Goal: Information Seeking & Learning: Learn about a topic

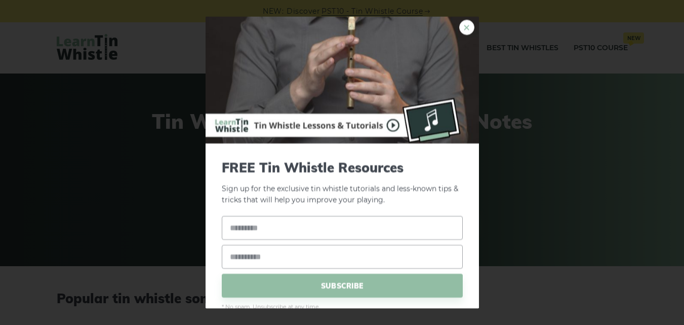
click at [465, 27] on link "×" at bounding box center [466, 26] width 15 height 15
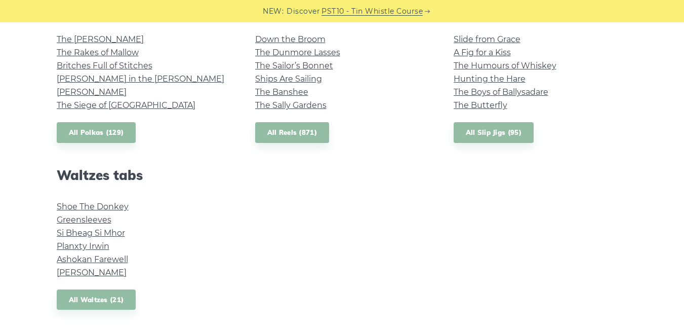
scroll to position [773, 0]
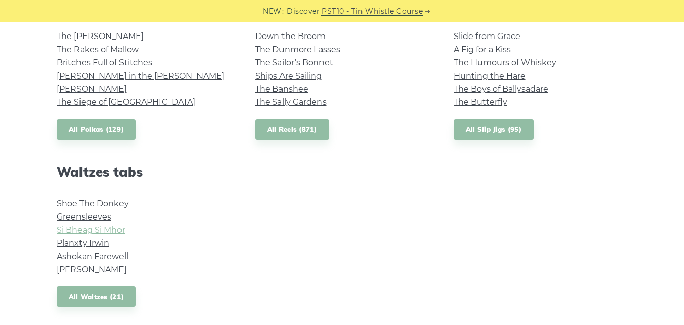
click at [72, 228] on link "Si­ Bheag Si­ Mhor" at bounding box center [91, 230] width 68 height 10
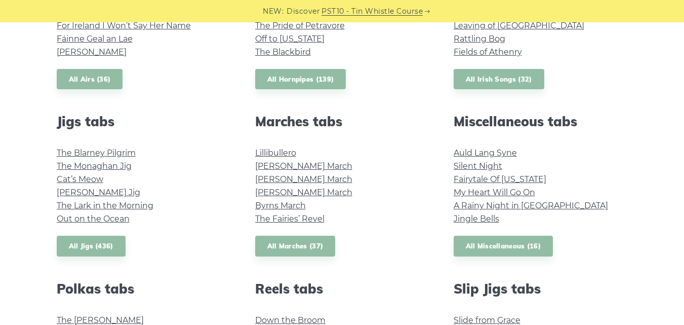
scroll to position [206, 0]
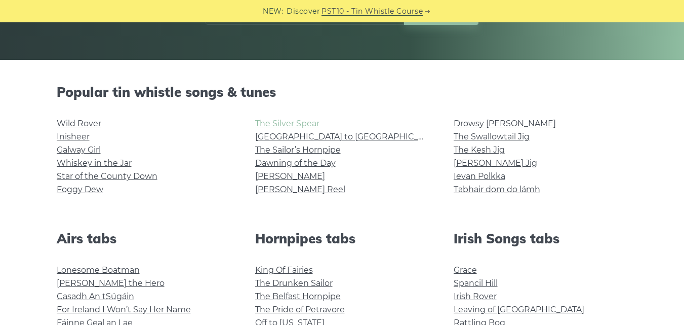
click at [267, 127] on link "The Silver Spear" at bounding box center [287, 123] width 64 height 10
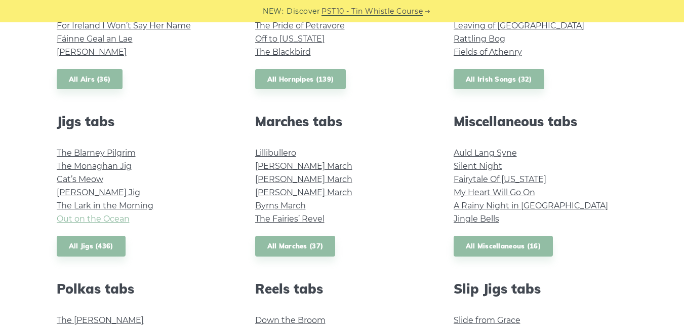
click at [97, 217] on link "Out on the Ocean" at bounding box center [93, 219] width 73 height 10
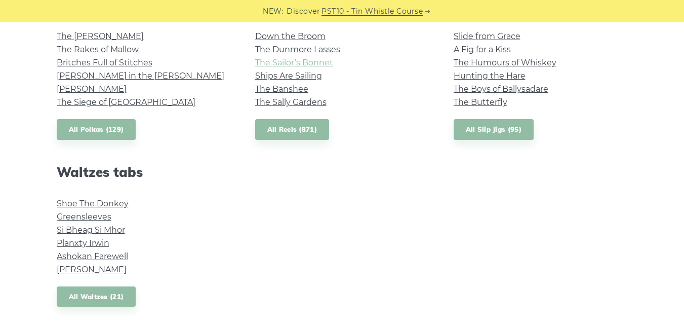
click at [305, 61] on link "The Sailor’s Bonnet" at bounding box center [294, 63] width 78 height 10
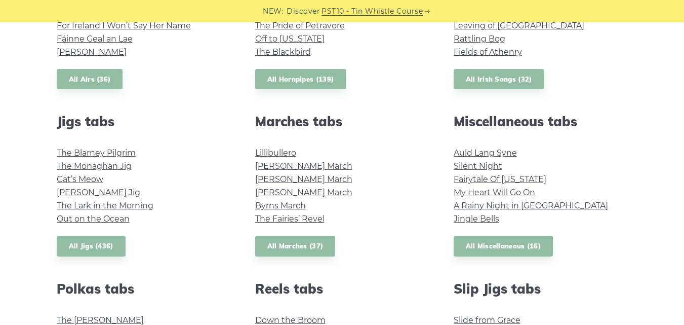
scroll to position [206, 0]
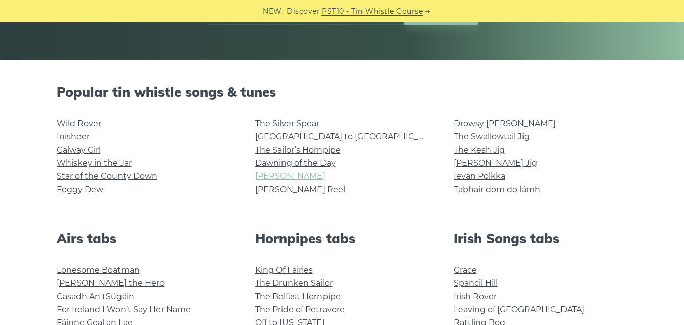
click at [277, 174] on link "[PERSON_NAME]" at bounding box center [290, 176] width 70 height 10
click at [274, 145] on link "The Sailor’s Hornpipe" at bounding box center [298, 150] width 86 height 10
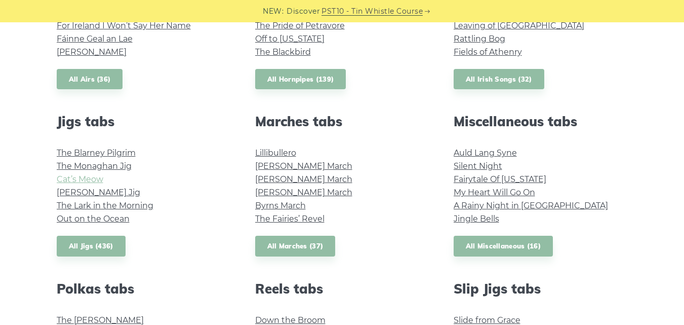
click at [83, 179] on link "Cat’s Meow" at bounding box center [80, 179] width 47 height 10
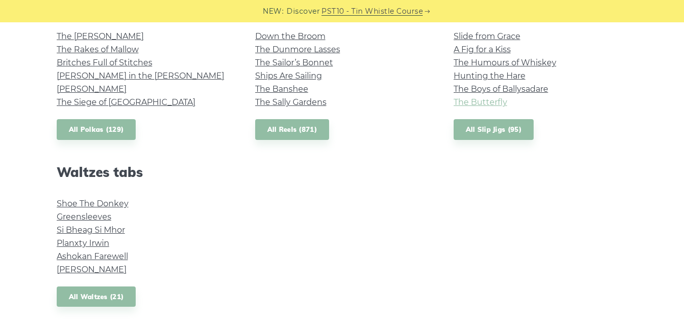
click at [467, 104] on link "The Butterfly" at bounding box center [481, 102] width 54 height 10
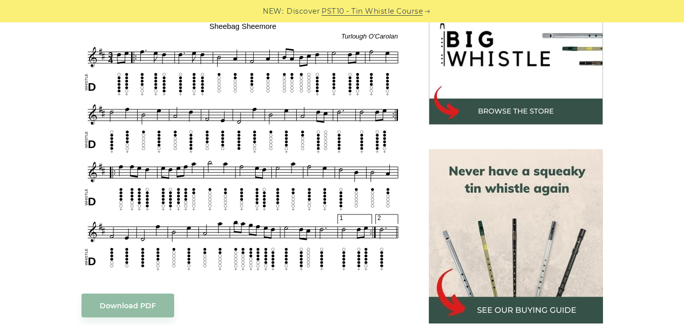
scroll to position [335, 0]
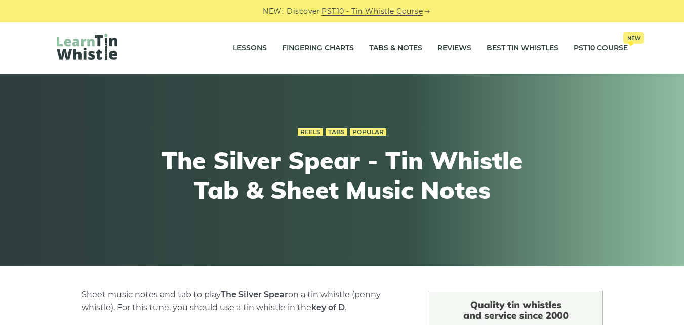
scroll to position [283, 0]
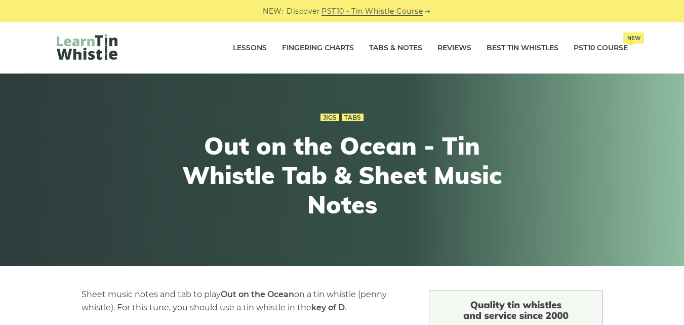
scroll to position [283, 0]
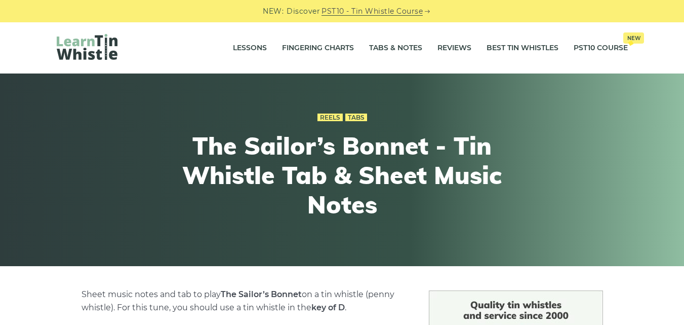
scroll to position [283, 0]
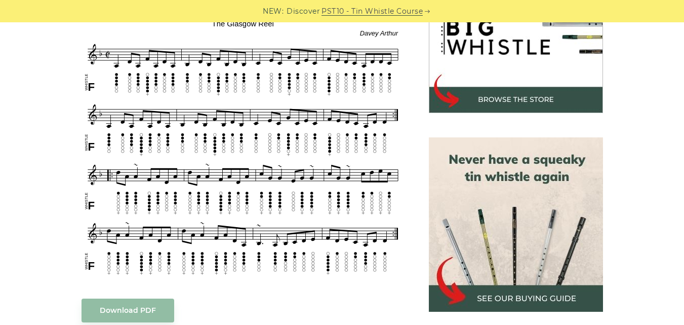
scroll to position [354, 0]
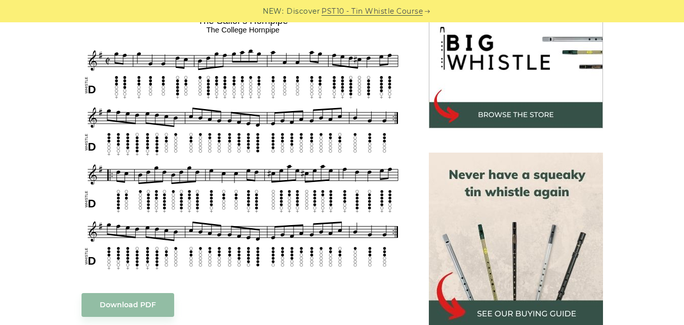
scroll to position [333, 0]
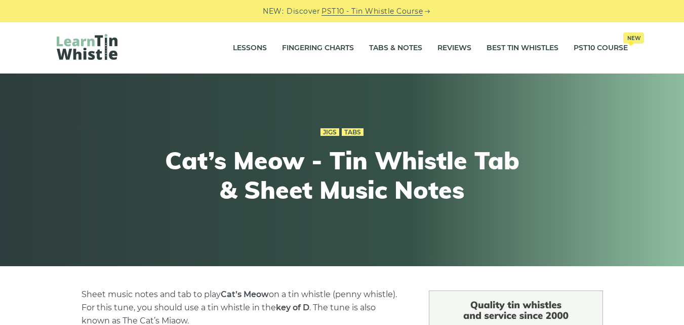
scroll to position [283, 0]
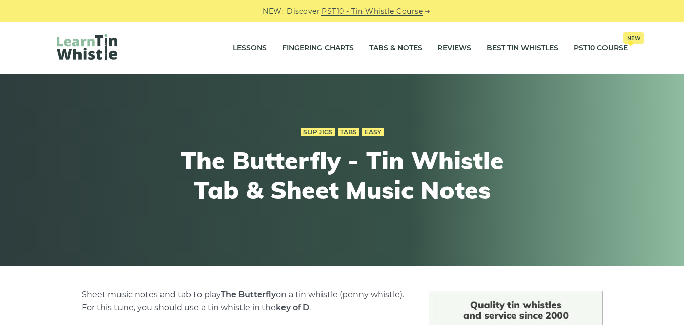
scroll to position [283, 0]
